Goal: Task Accomplishment & Management: Manage account settings

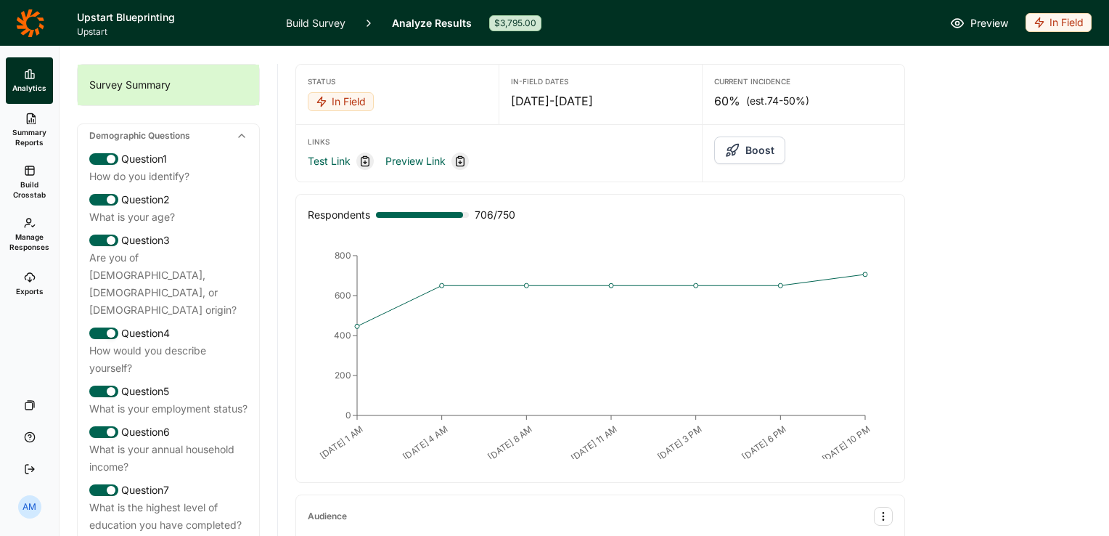
click at [290, 30] on link "Build Survey" at bounding box center [316, 23] width 60 height 46
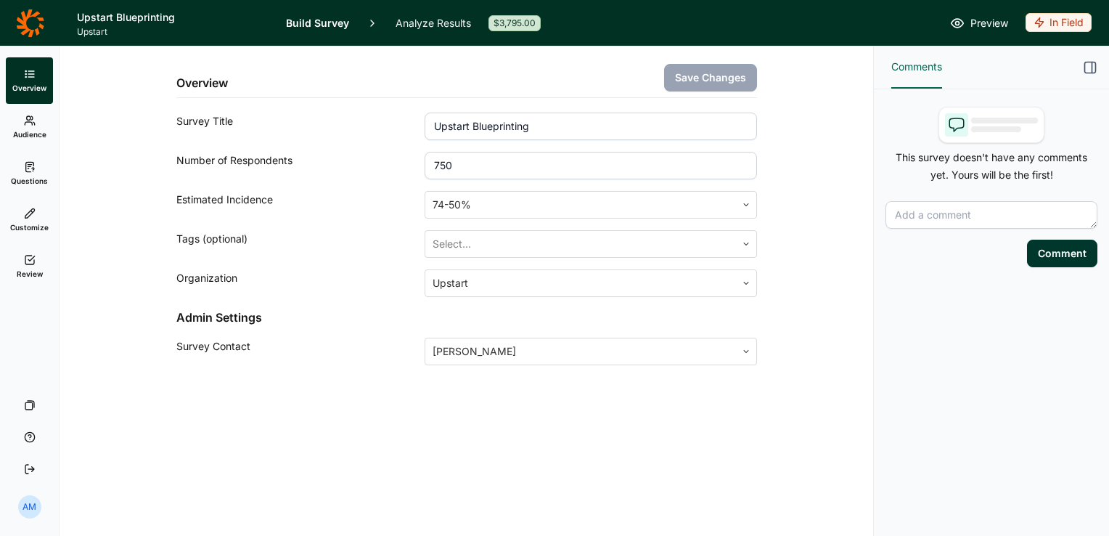
drag, startPoint x: 474, startPoint y: 170, endPoint x: 398, endPoint y: 165, distance: 76.3
click at [398, 165] on div "Number of Respondents 750" at bounding box center [466, 166] width 581 height 28
type input "1000"
click at [689, 77] on button "Save Changes" at bounding box center [710, 78] width 93 height 28
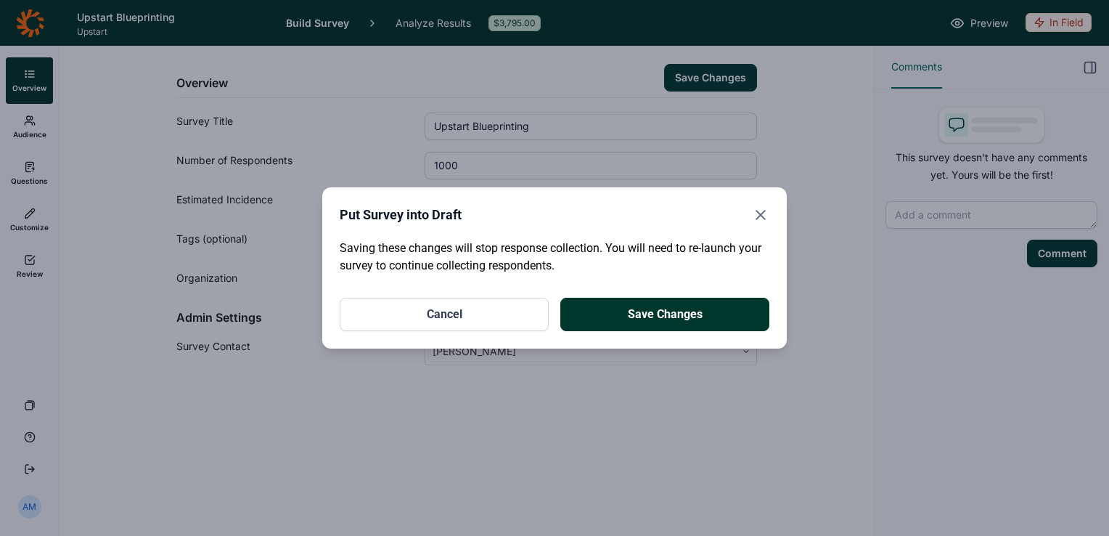
click at [696, 308] on button "Save Changes" at bounding box center [664, 314] width 209 height 33
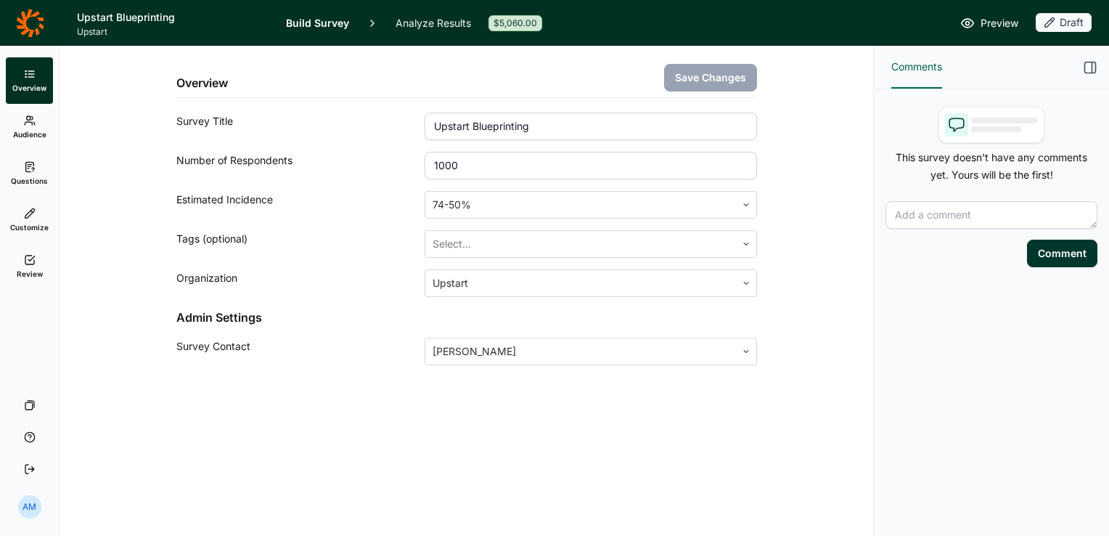
click at [33, 261] on use at bounding box center [29, 259] width 9 height 9
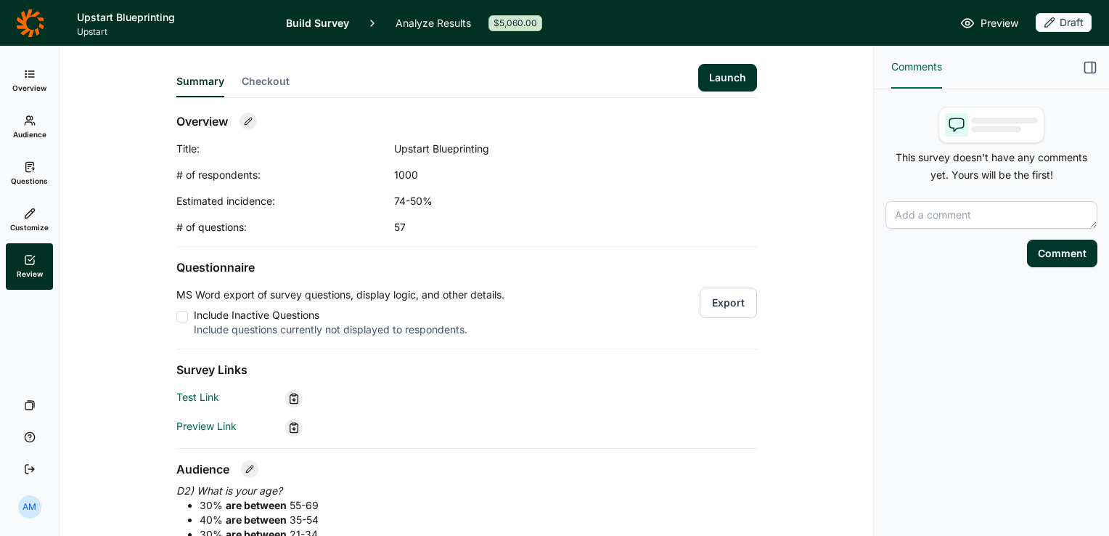
click at [726, 70] on button "Launch" at bounding box center [727, 78] width 59 height 28
